Goal: Task Accomplishment & Management: Manage account settings

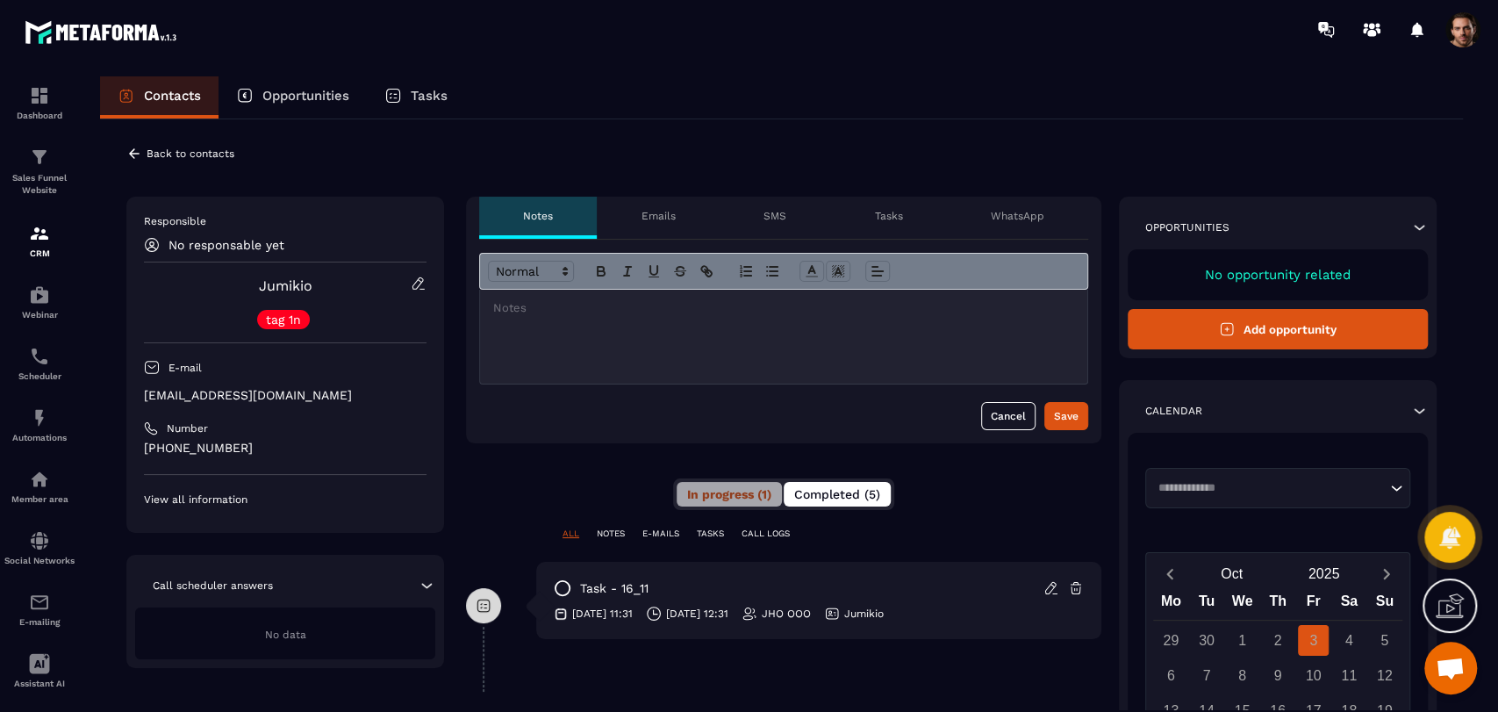
click at [873, 488] on span "Completed (5)" at bounding box center [837, 494] width 86 height 14
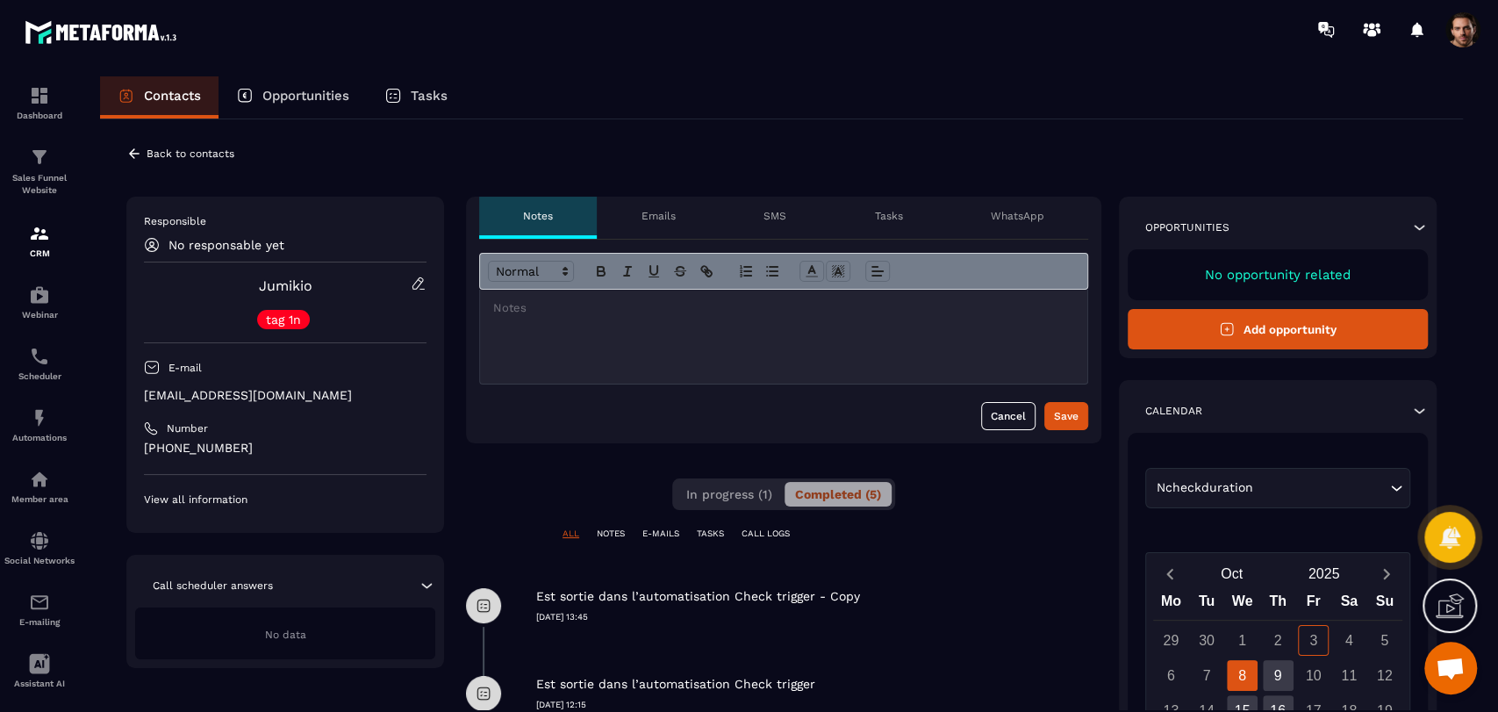
click at [132, 154] on icon at bounding box center [134, 154] width 16 height 16
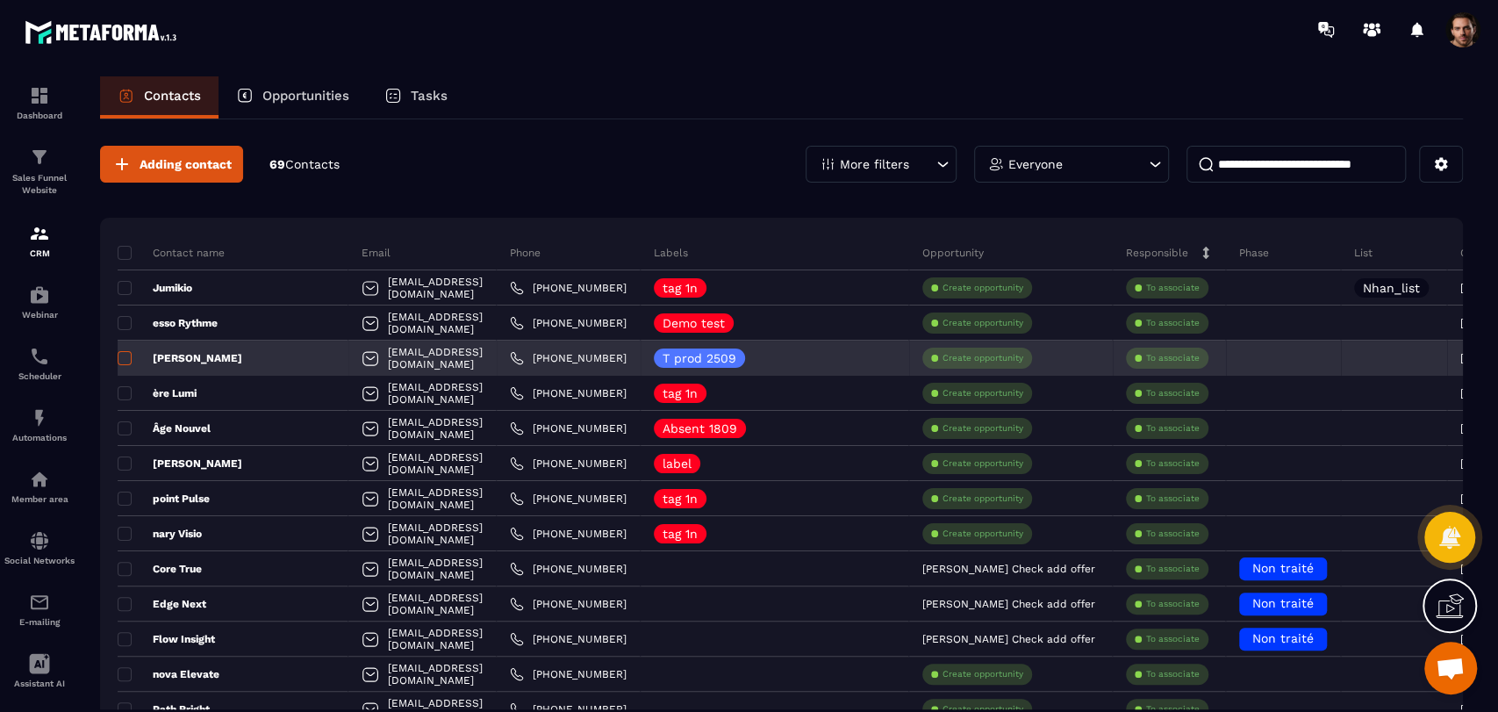
click at [118, 353] on span at bounding box center [125, 358] width 14 height 14
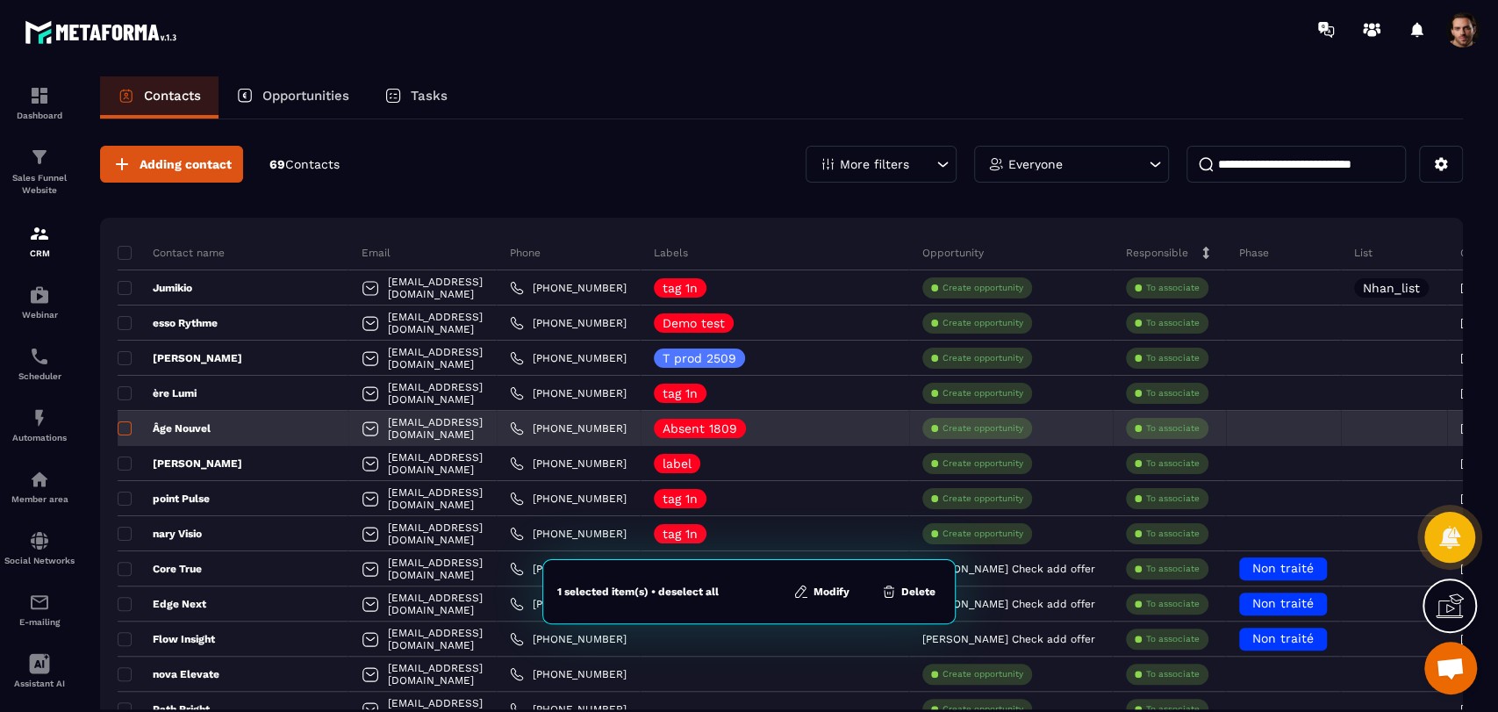
click at [123, 423] on span at bounding box center [125, 428] width 14 height 14
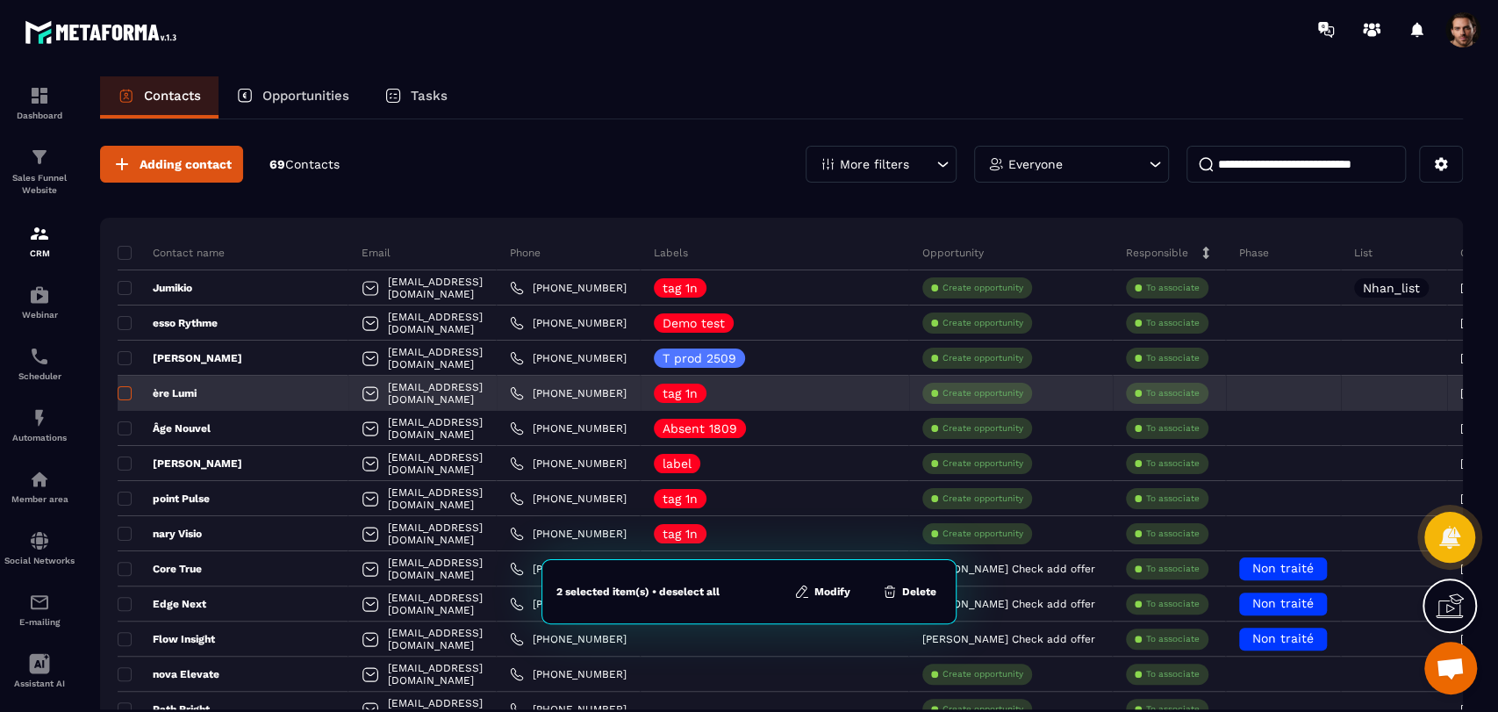
click at [124, 393] on span at bounding box center [125, 393] width 14 height 14
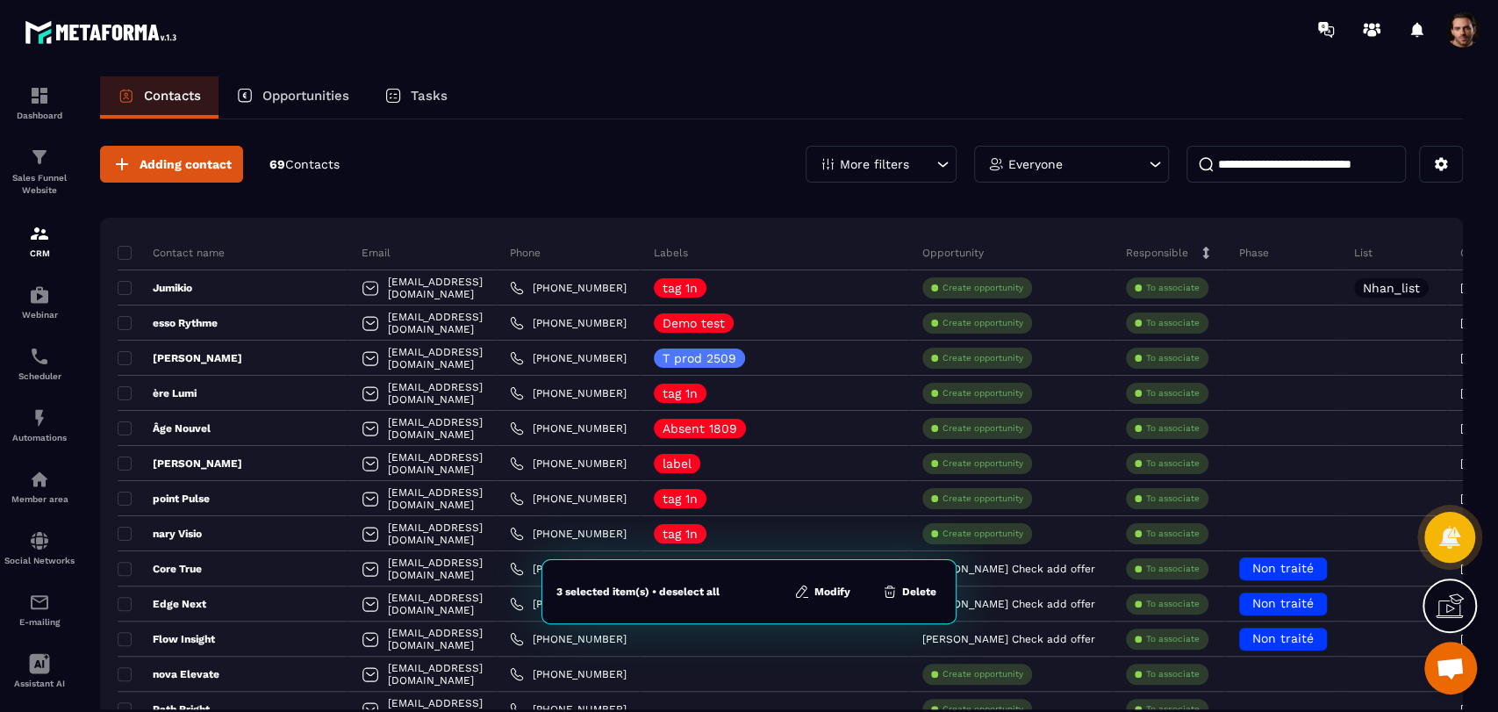
click at [818, 594] on button "Modify" at bounding box center [822, 592] width 67 height 18
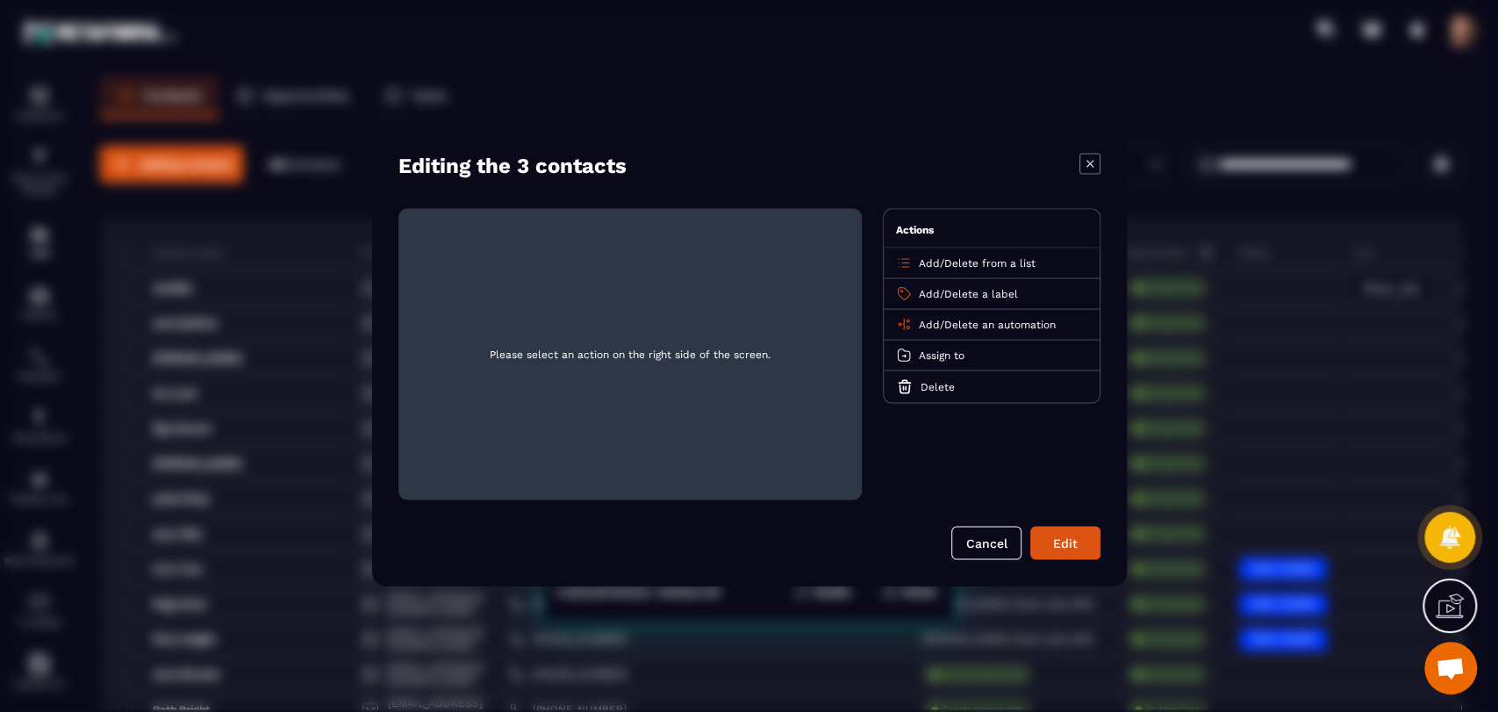
click at [921, 325] on span "Add" at bounding box center [929, 324] width 21 height 12
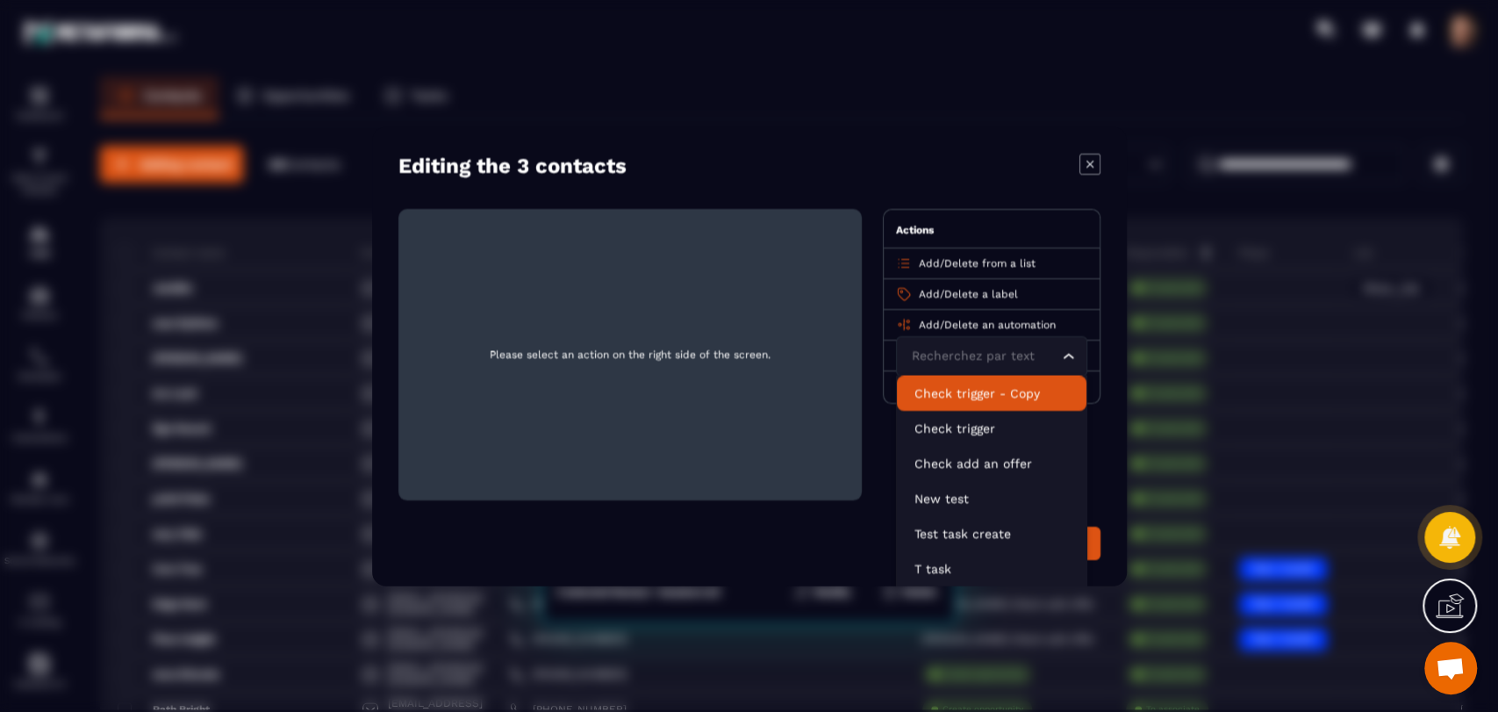
click at [967, 401] on li "Check trigger - Copy" at bounding box center [992, 392] width 190 height 35
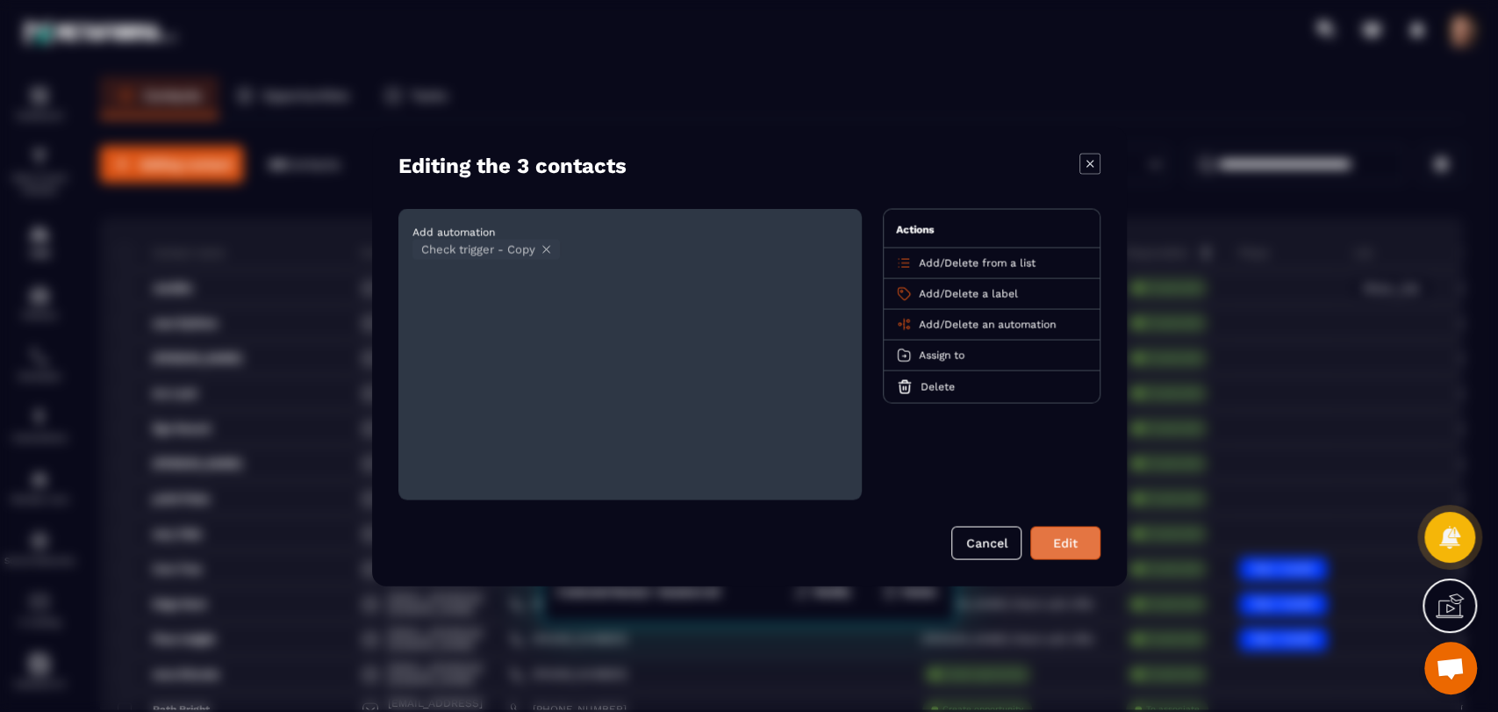
click at [1046, 538] on button "Edit" at bounding box center [1065, 542] width 70 height 33
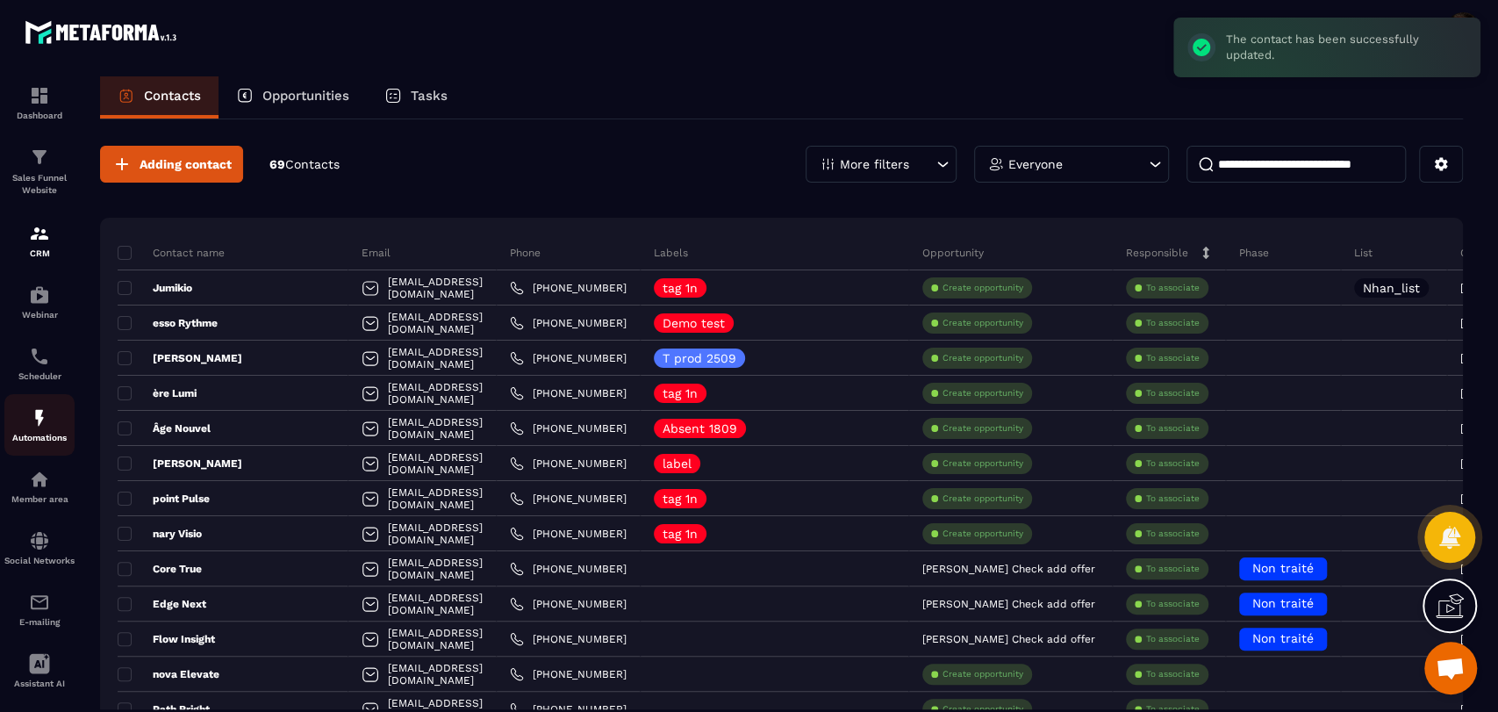
click at [47, 440] on p "Automations" at bounding box center [39, 438] width 70 height 10
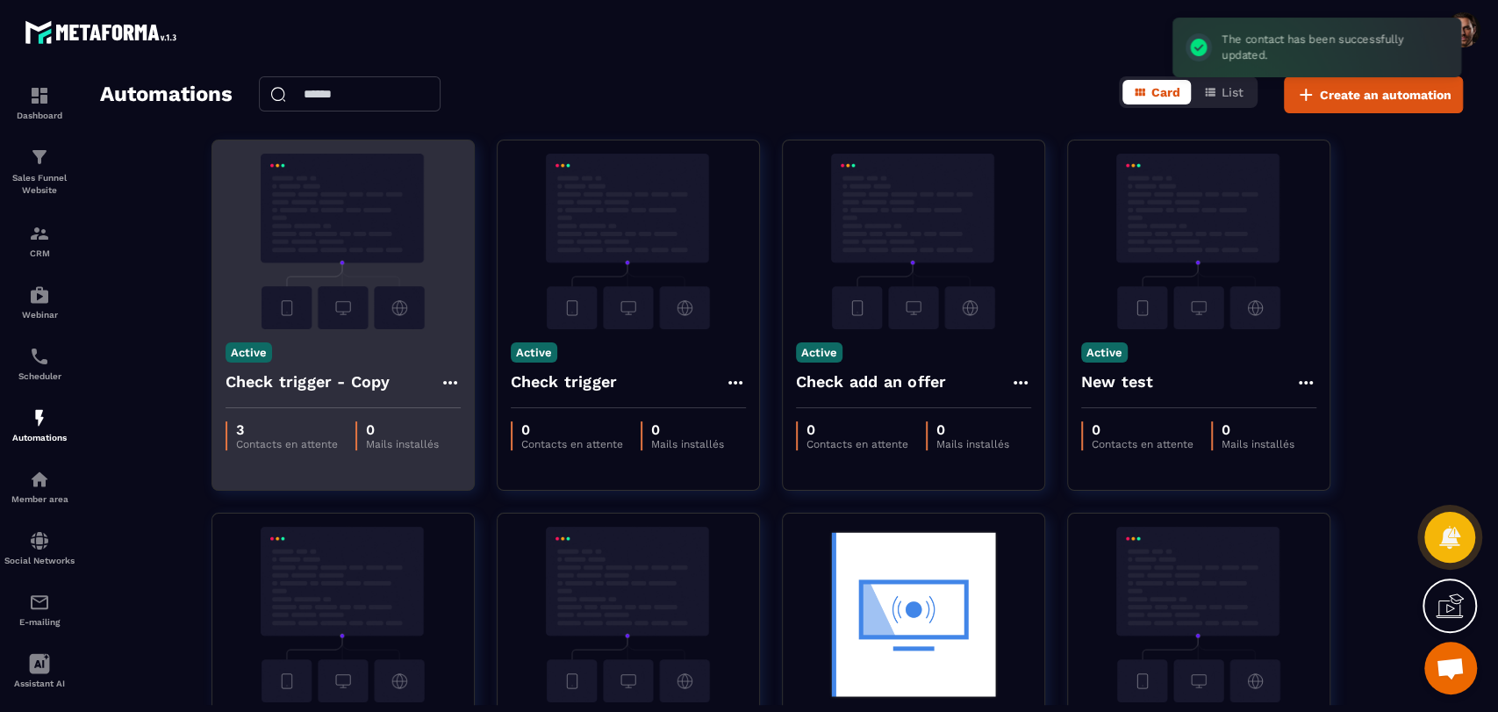
click at [454, 383] on icon at bounding box center [450, 382] width 21 height 21
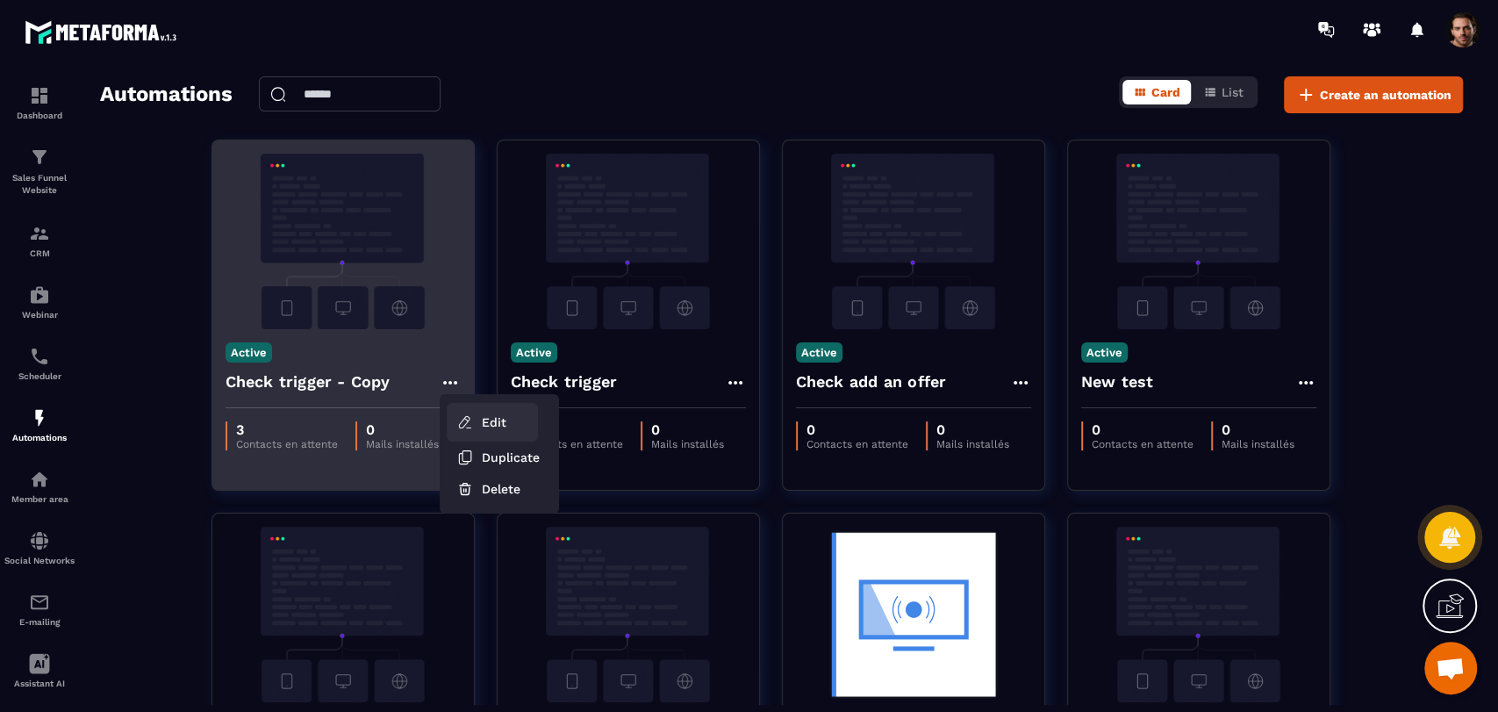
click at [449, 422] on link "Edit" at bounding box center [492, 422] width 91 height 39
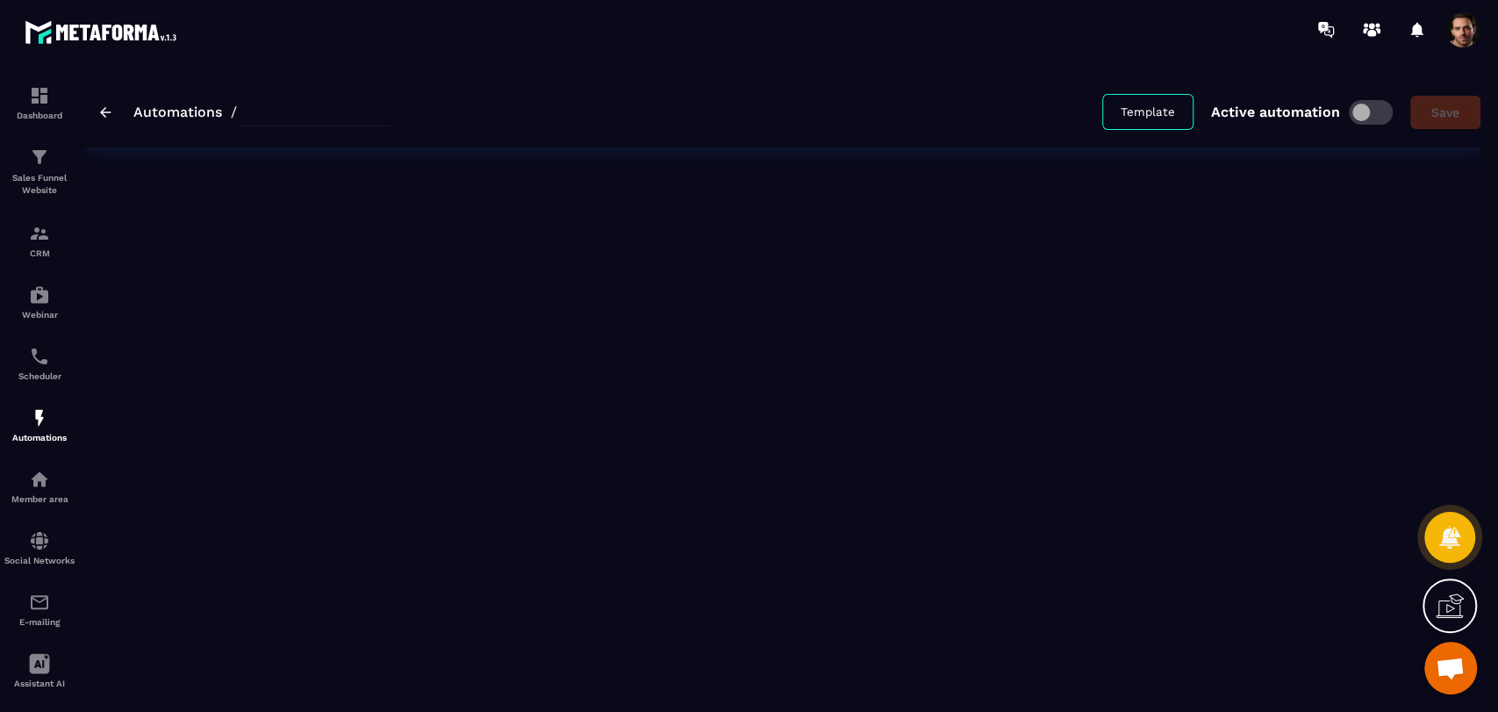
type input "**********"
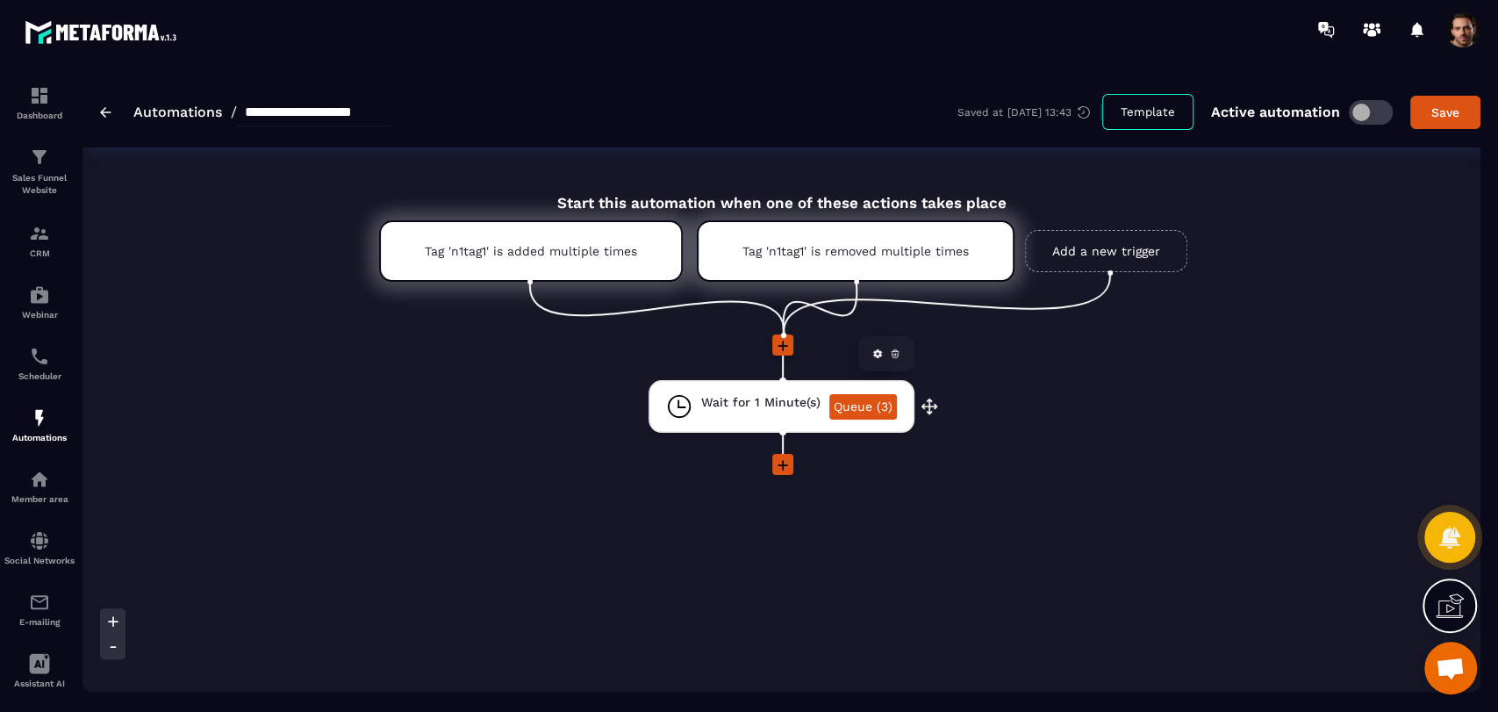
click at [883, 409] on link "Queue (3)" at bounding box center [863, 406] width 68 height 25
click at [878, 402] on link "Queue (3)" at bounding box center [863, 406] width 68 height 25
click at [860, 409] on link "Queue (3)" at bounding box center [863, 406] width 68 height 25
